Goal: Task Accomplishment & Management: Use online tool/utility

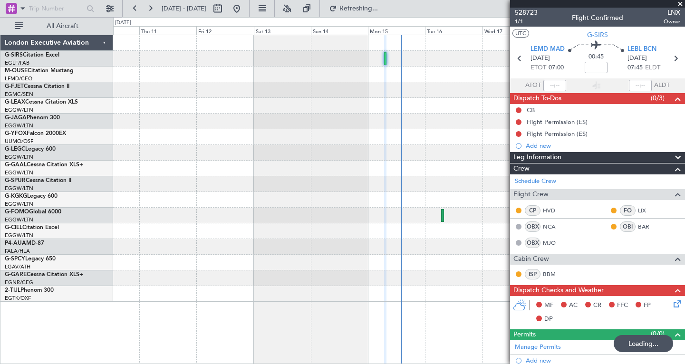
scroll to position [62, 0]
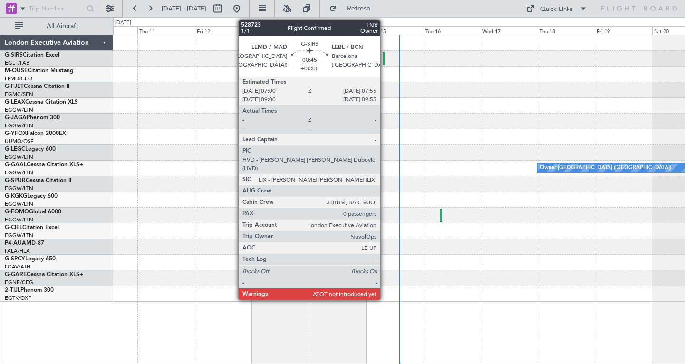
click at [384, 58] on div at bounding box center [384, 58] width 2 height 13
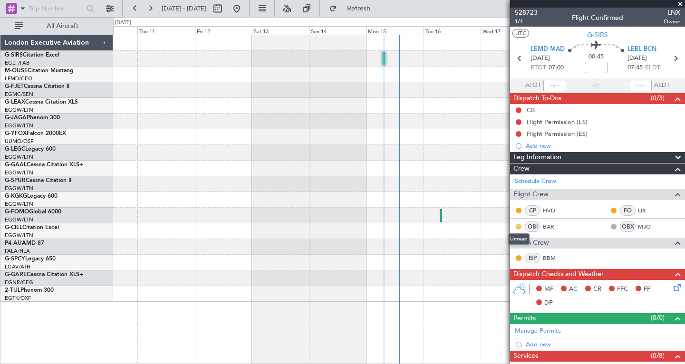
click at [519, 227] on button at bounding box center [519, 227] width 6 height 6
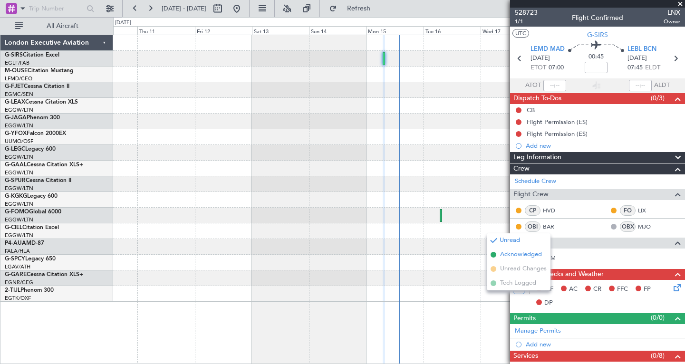
click at [513, 252] on span "Acknowledged" at bounding box center [521, 255] width 42 height 10
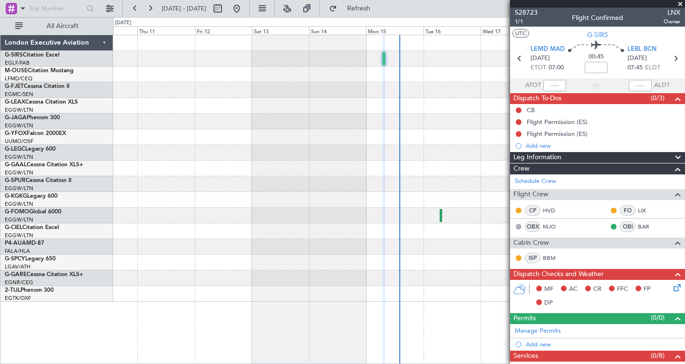
click at [519, 229] on button at bounding box center [519, 227] width 6 height 6
click at [519, 228] on button at bounding box center [519, 227] width 6 height 6
click at [615, 228] on button at bounding box center [614, 227] width 6 height 6
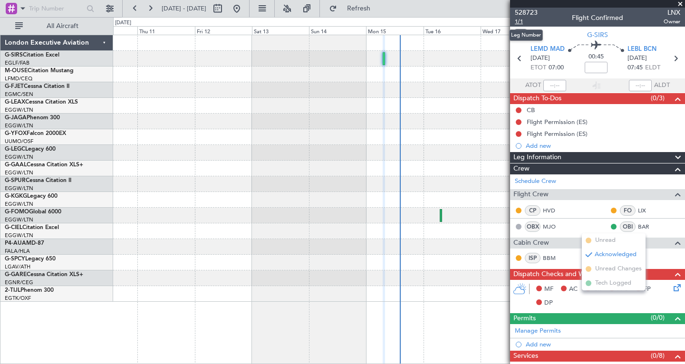
click at [517, 23] on span "1/1" at bounding box center [526, 22] width 23 height 8
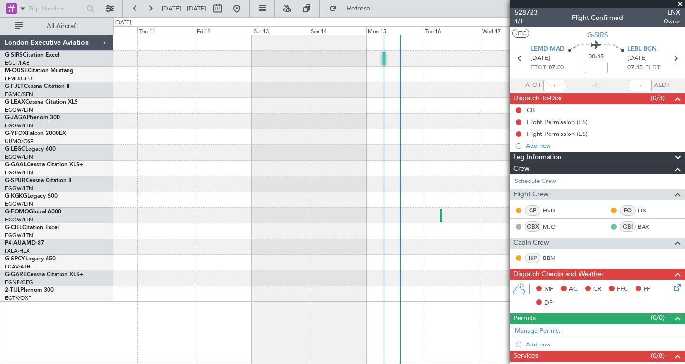
click at [613, 227] on button at bounding box center [614, 227] width 6 height 6
click at [598, 235] on ul "Unread Acknowledged Unread Changes Tech Logged" at bounding box center [614, 261] width 64 height 57
click at [613, 225] on button at bounding box center [614, 227] width 6 height 6
click at [437, 179] on div at bounding box center [398, 184] width 571 height 16
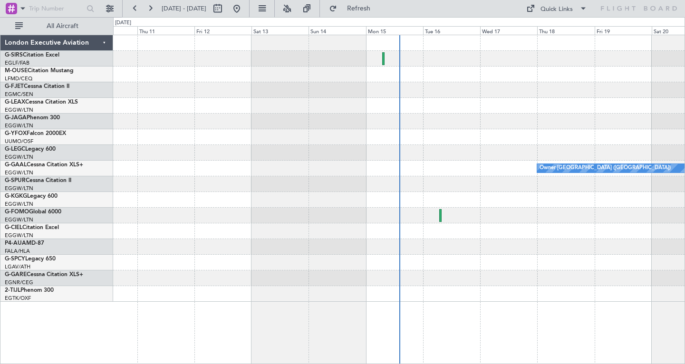
click at [385, 58] on div at bounding box center [398, 59] width 571 height 16
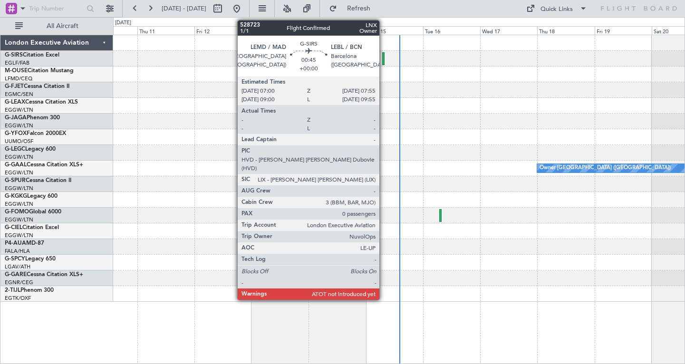
click at [383, 59] on div at bounding box center [383, 58] width 2 height 13
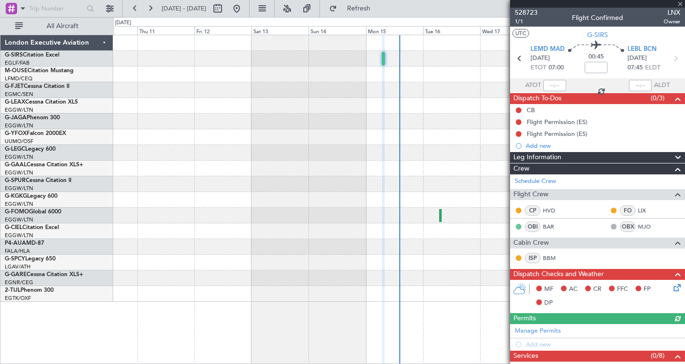
click at [519, 228] on button at bounding box center [519, 227] width 6 height 6
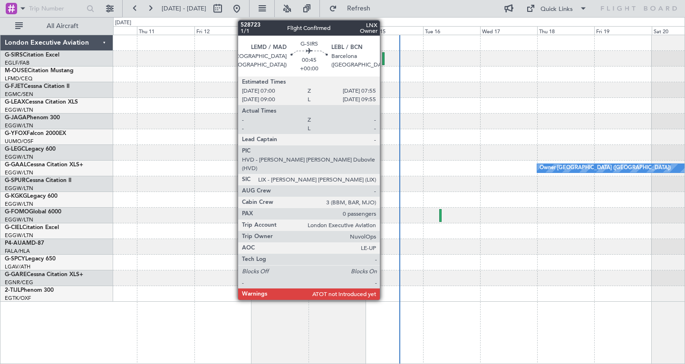
click at [384, 60] on div at bounding box center [383, 58] width 2 height 13
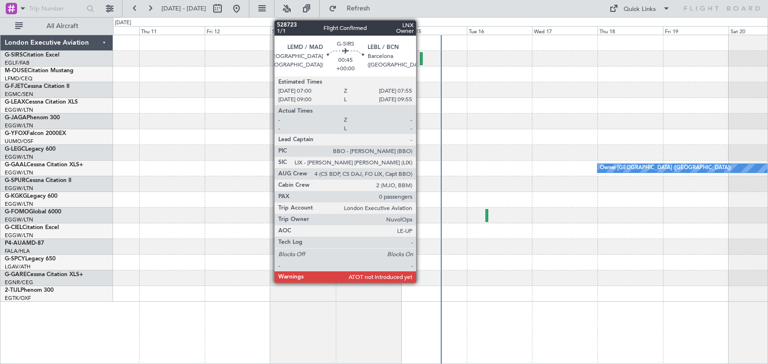
click at [421, 57] on div at bounding box center [421, 58] width 3 height 13
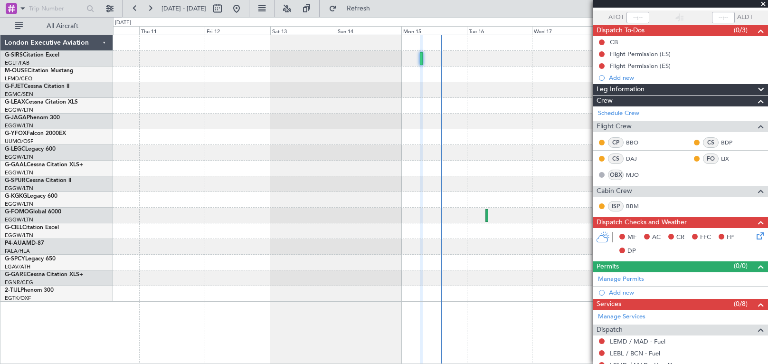
scroll to position [60, 0]
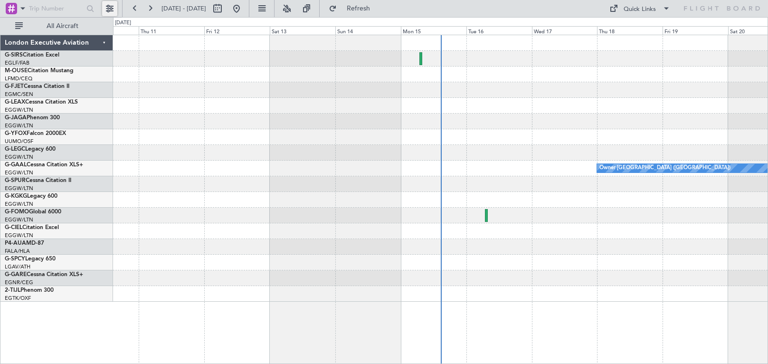
click at [110, 9] on button at bounding box center [109, 8] width 15 height 15
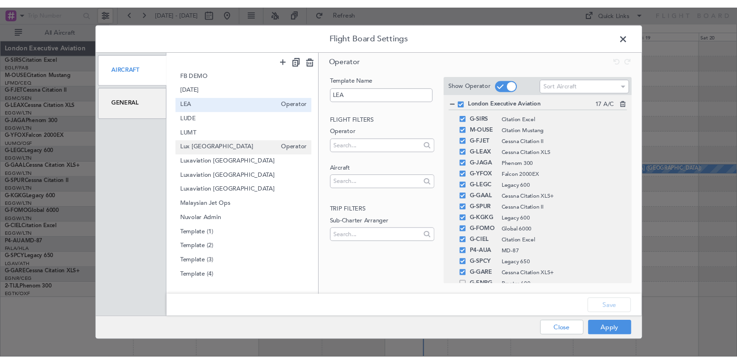
scroll to position [295, 0]
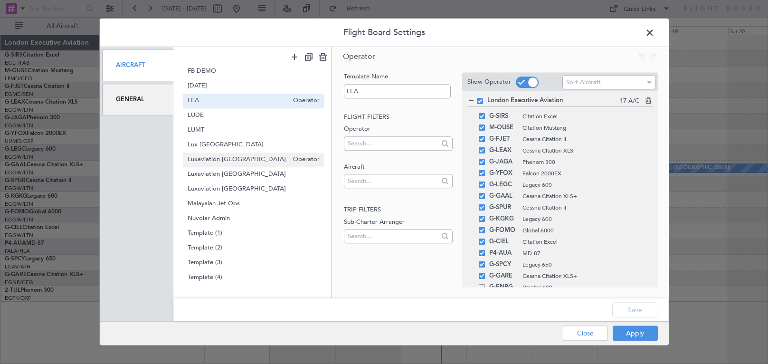
click at [232, 162] on span "Luxaviation [GEOGRAPHIC_DATA]" at bounding box center [238, 160] width 101 height 10
type input "Luxaviation [GEOGRAPHIC_DATA]"
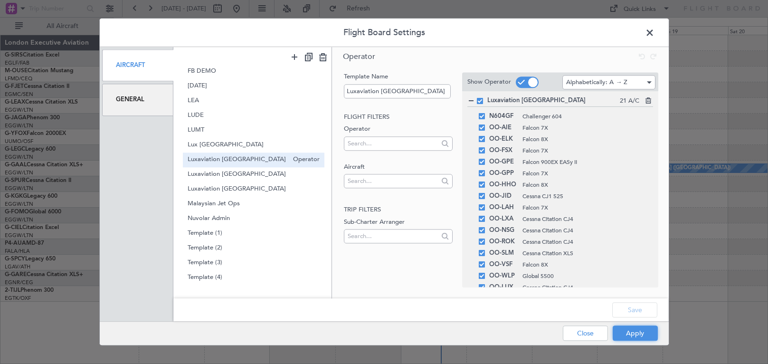
click at [640, 335] on button "Apply" at bounding box center [635, 333] width 45 height 15
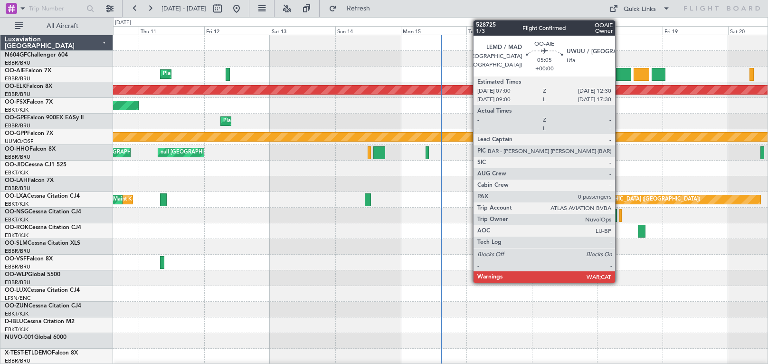
click at [620, 74] on div at bounding box center [623, 74] width 15 height 13
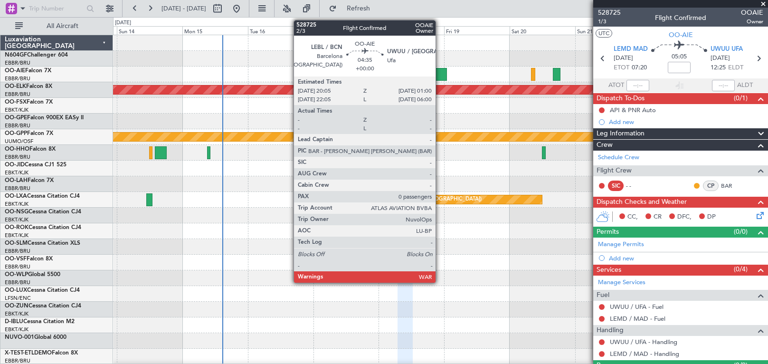
click at [440, 75] on div at bounding box center [440, 74] width 14 height 13
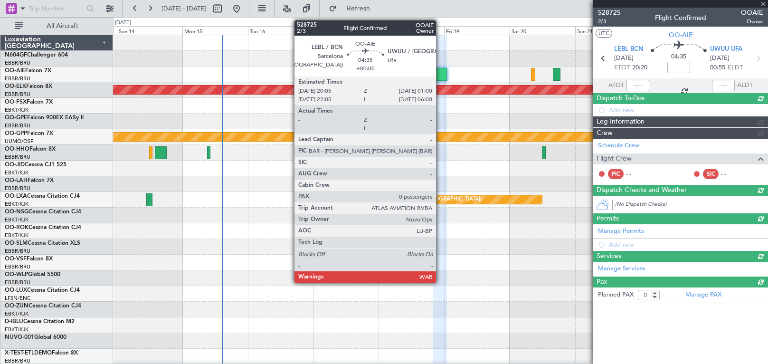
click at [440, 75] on div at bounding box center [440, 74] width 14 height 13
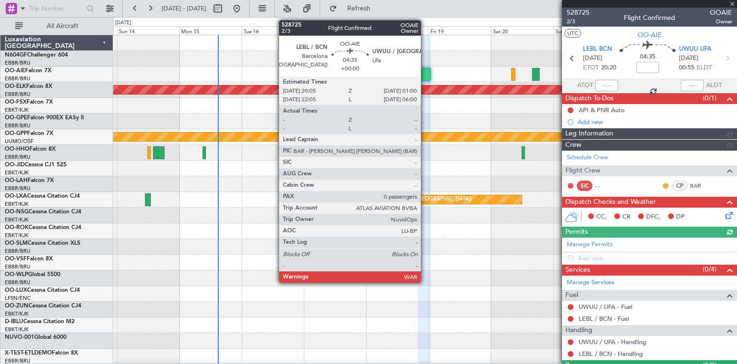
click at [425, 73] on div at bounding box center [424, 74] width 13 height 13
